Goal: Task Accomplishment & Management: Use online tool/utility

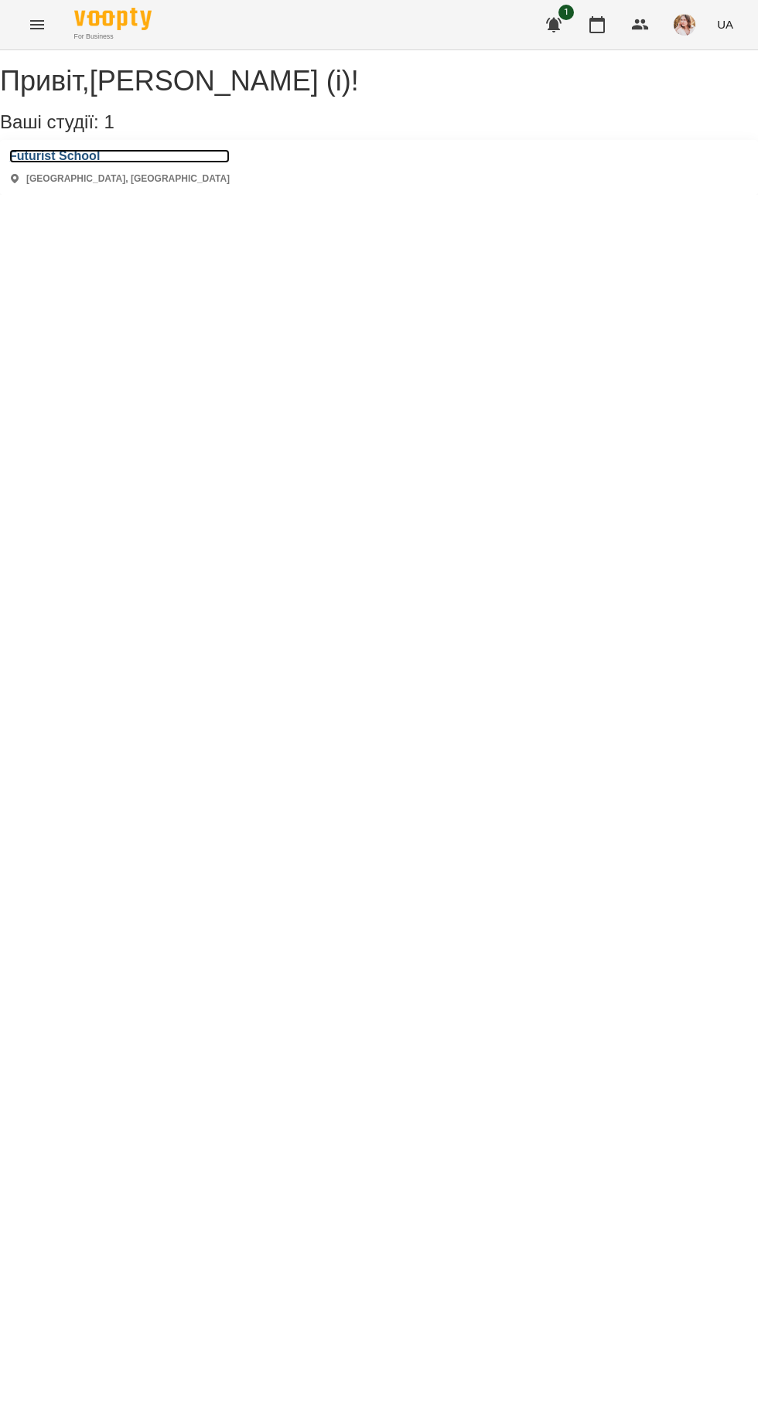
click at [46, 163] on h3 "Futurist School" at bounding box center [119, 156] width 220 height 14
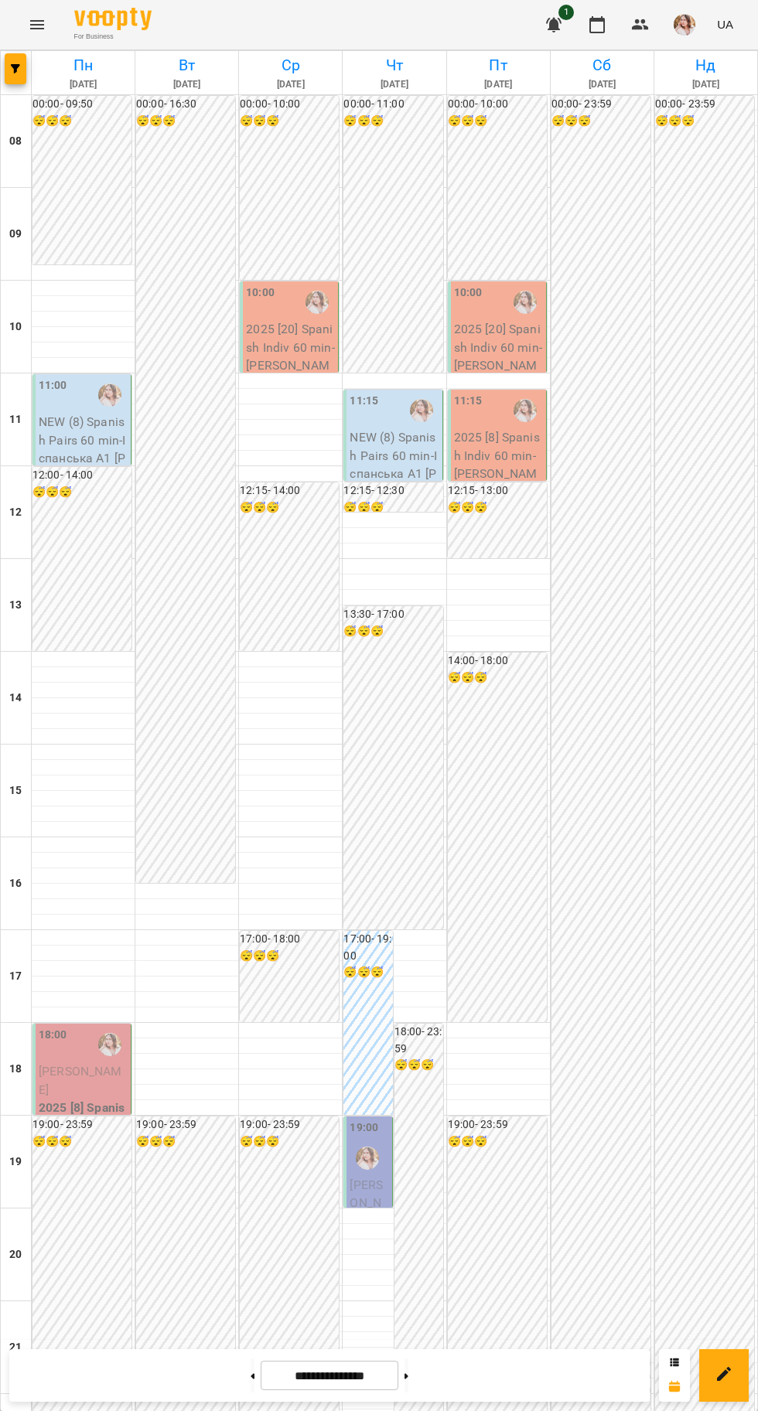
click at [251, 1377] on icon at bounding box center [253, 1375] width 4 height 5
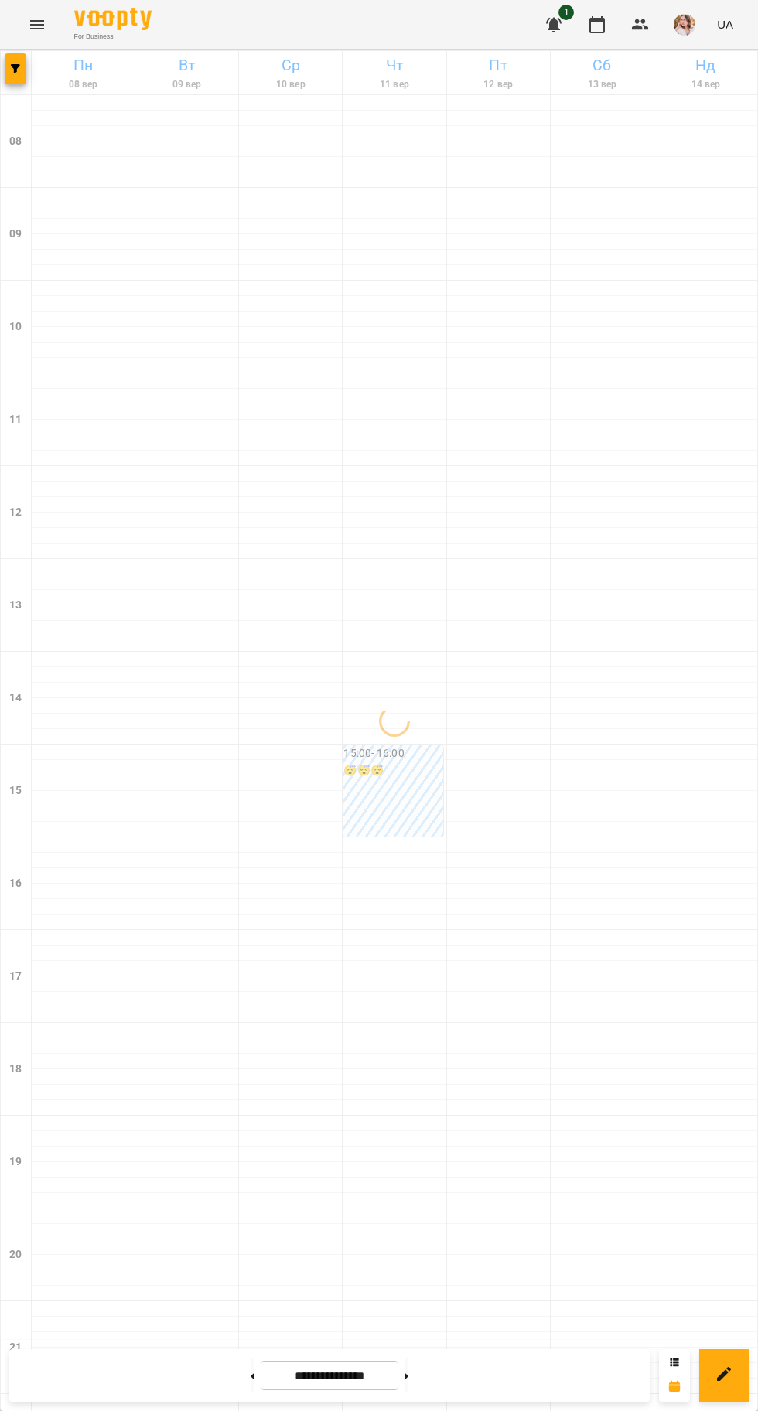
click at [251, 1377] on icon at bounding box center [253, 1375] width 4 height 5
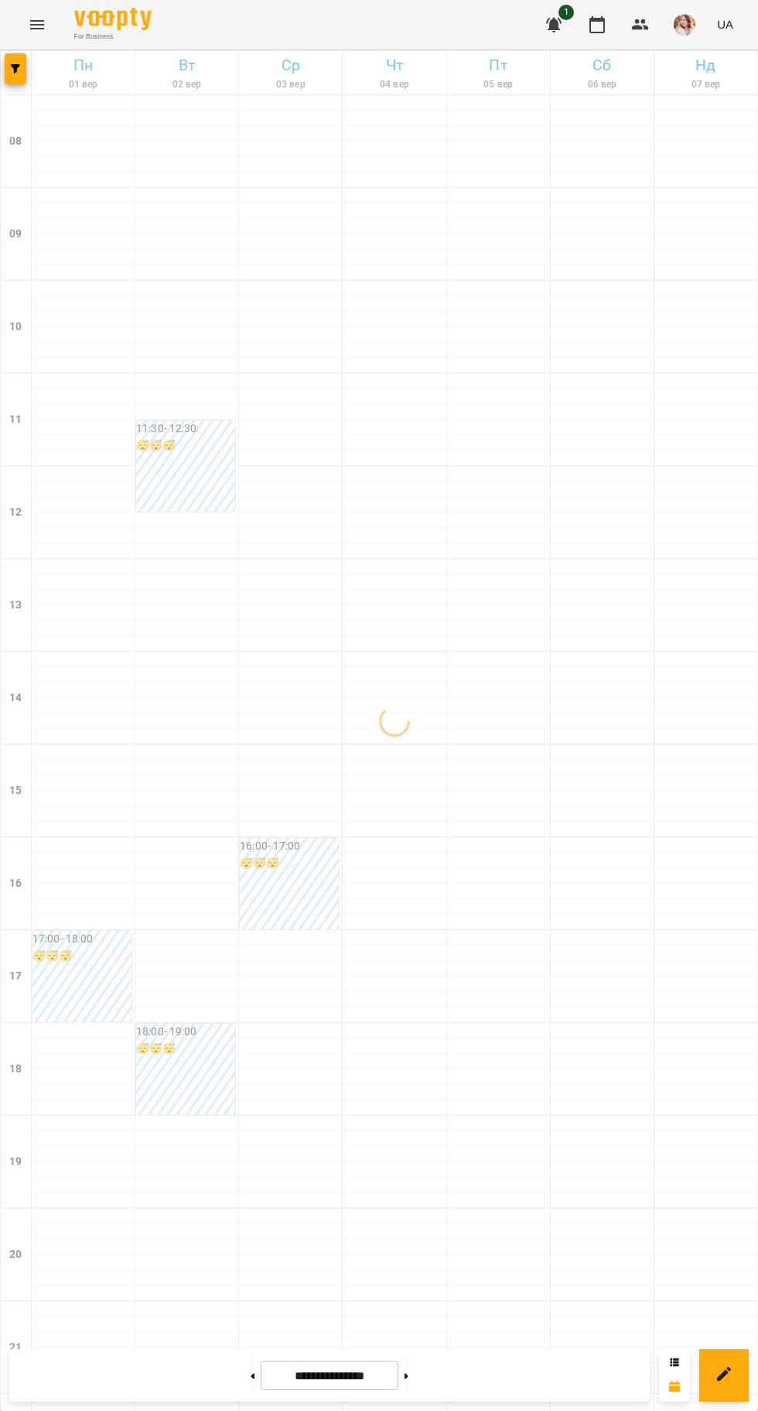
click at [251, 1377] on icon at bounding box center [253, 1375] width 4 height 5
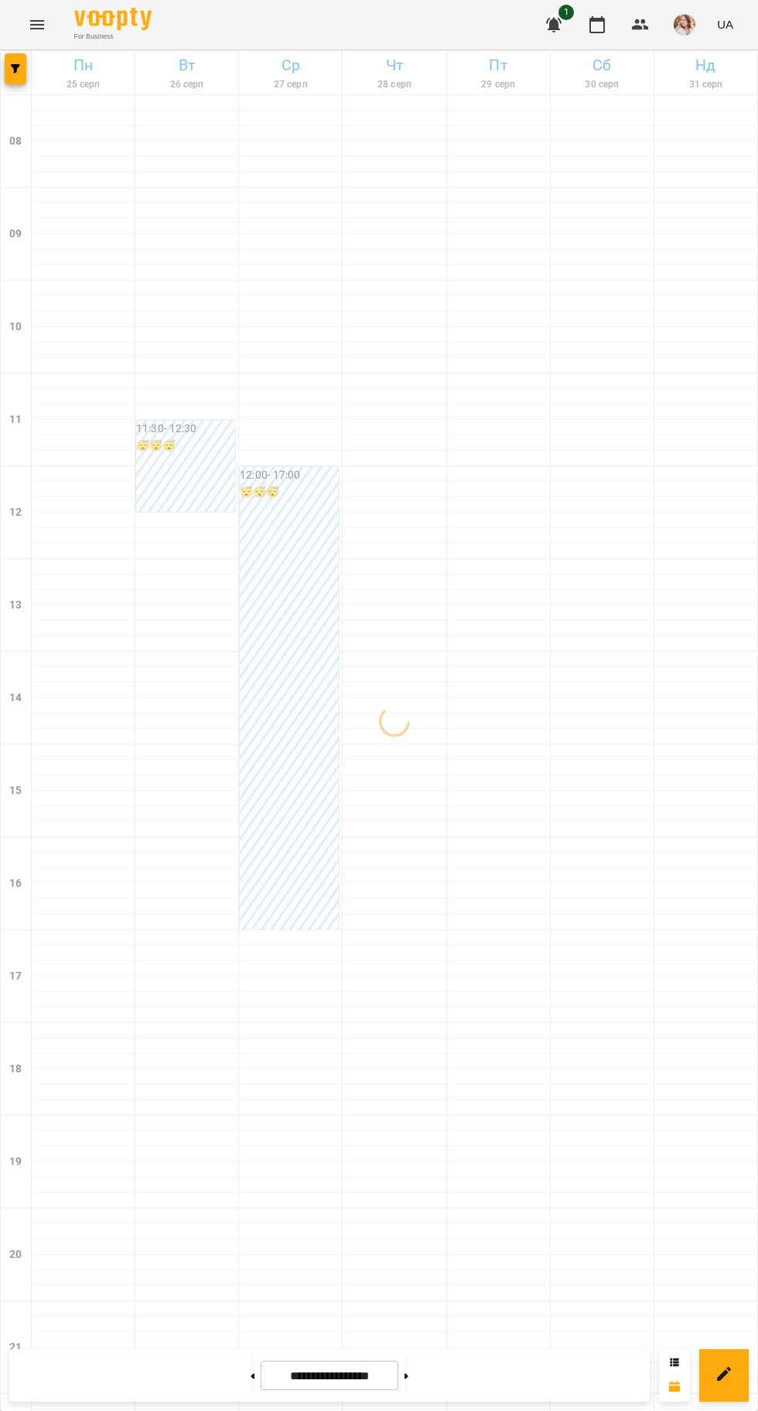
click at [244, 1393] on div at bounding box center [252, 1376] width 16 height 34
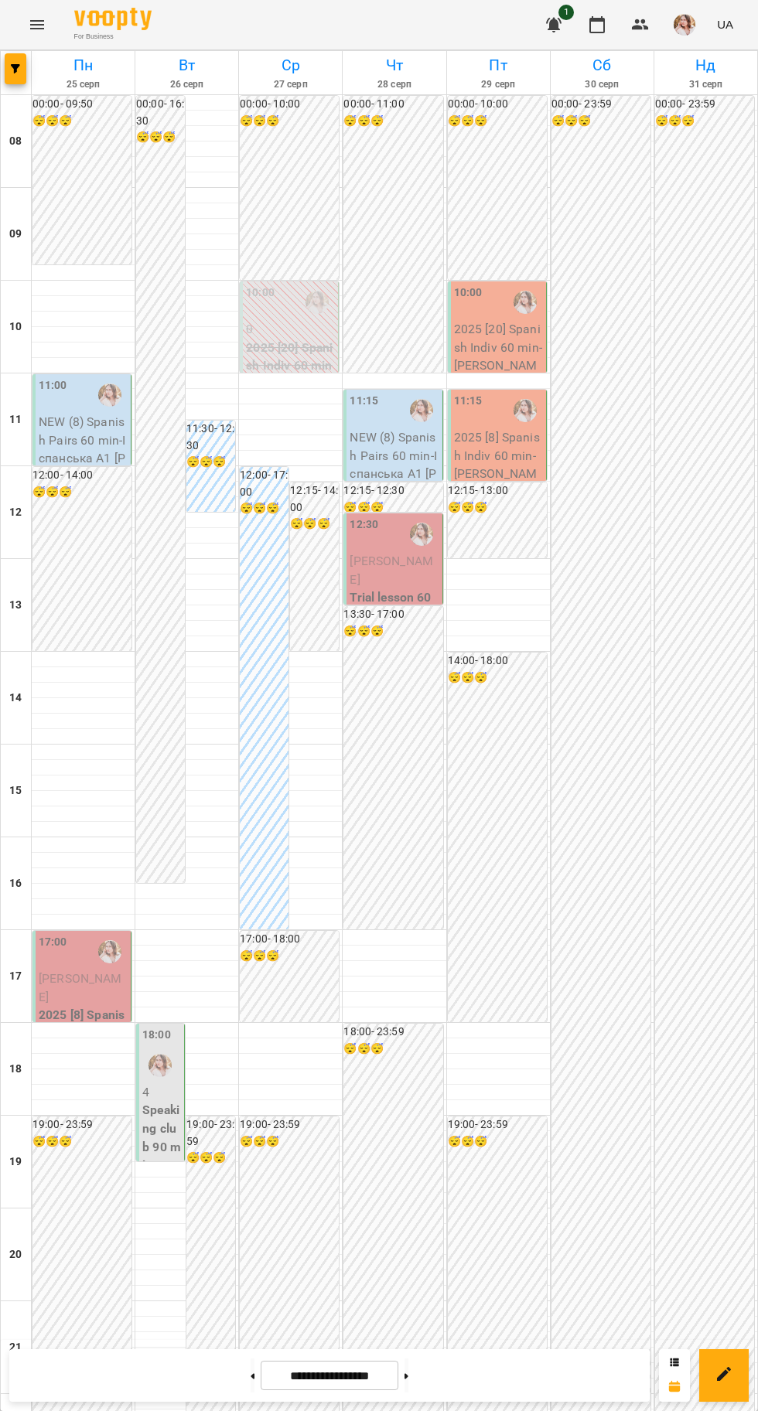
click at [251, 1377] on icon at bounding box center [253, 1375] width 4 height 5
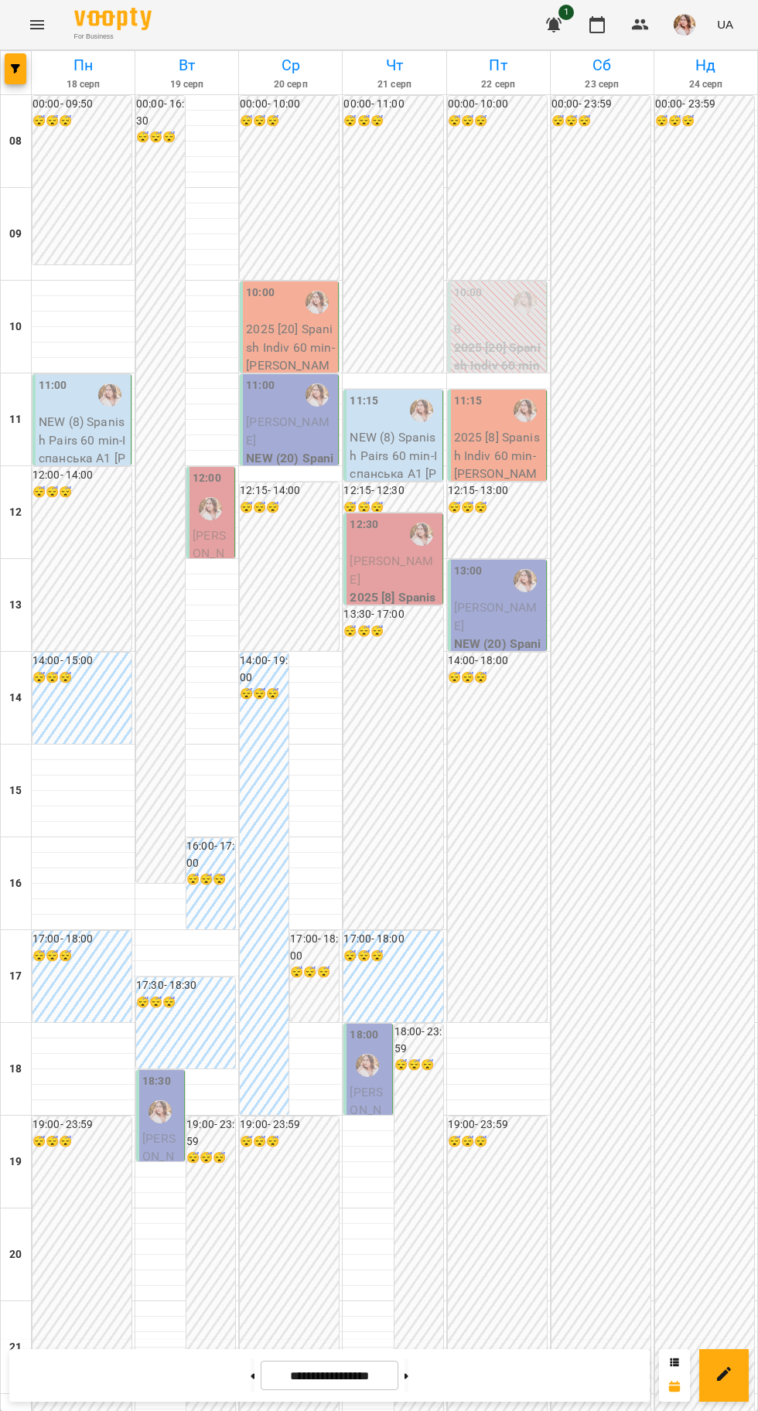
click at [251, 1377] on icon at bounding box center [253, 1375] width 4 height 5
type input "**********"
